Goal: Transaction & Acquisition: Purchase product/service

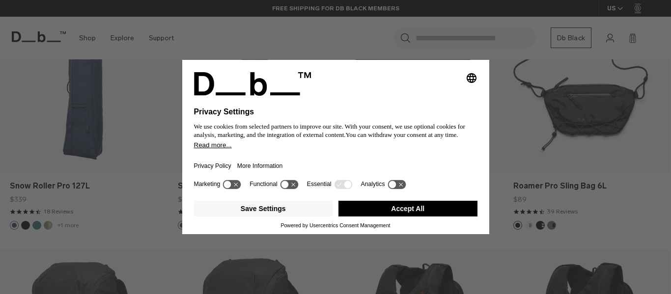
click at [375, 207] on button "Accept All" at bounding box center [407, 209] width 139 height 16
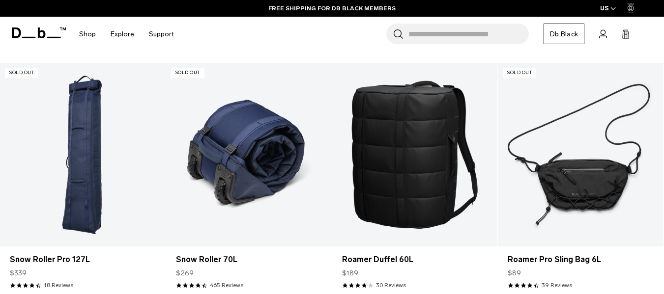
scroll to position [433, 0]
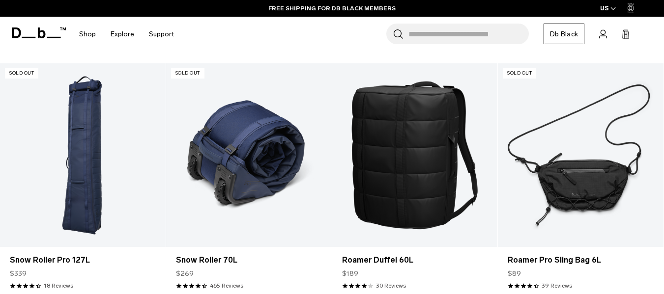
click at [245, 192] on link "Snow Roller 70L" at bounding box center [249, 155] width 166 height 184
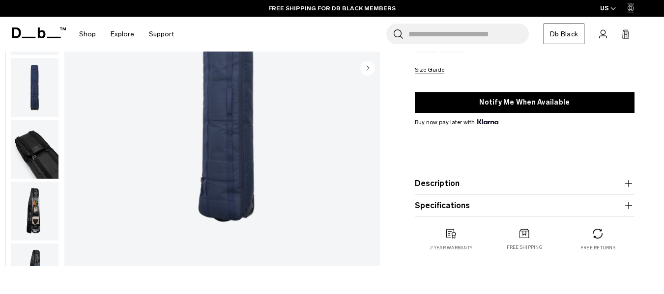
scroll to position [193, 0]
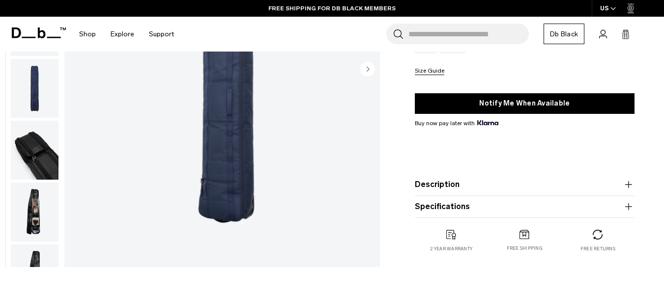
click at [455, 177] on product-accordion "Description Welcome to [PERSON_NAME]’s answer to the weekend escape bag. Design…" at bounding box center [525, 185] width 220 height 22
click at [454, 184] on button "Description" at bounding box center [525, 185] width 220 height 12
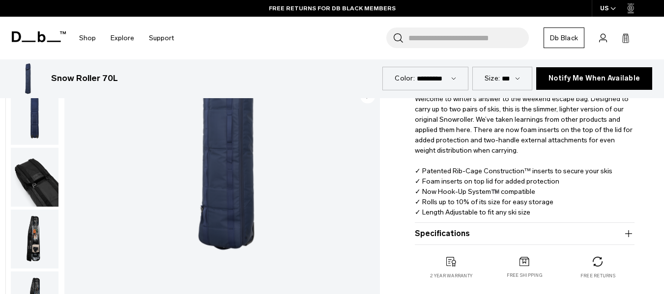
scroll to position [248, 0]
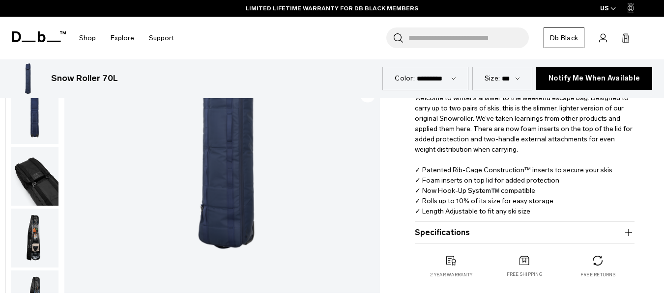
click at [30, 245] on img "button" at bounding box center [35, 238] width 48 height 59
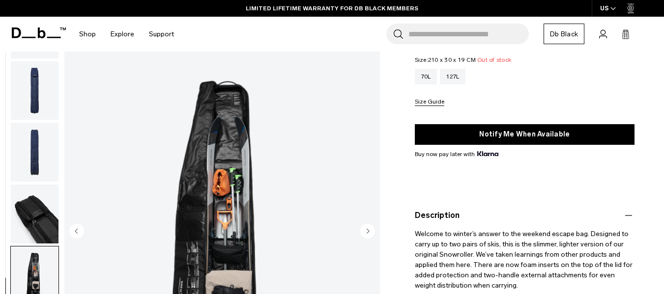
scroll to position [100, 0]
